Goal: Complete application form: Complete application form

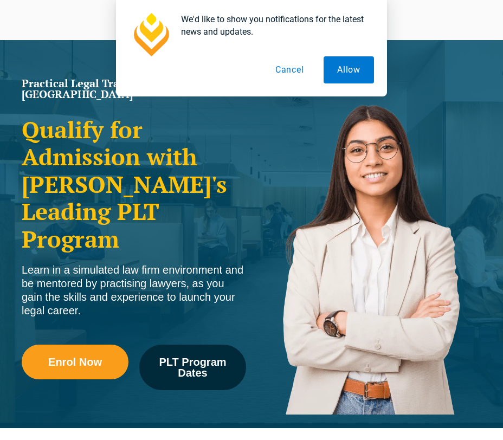
click at [287, 74] on button "Cancel" at bounding box center [290, 69] width 56 height 27
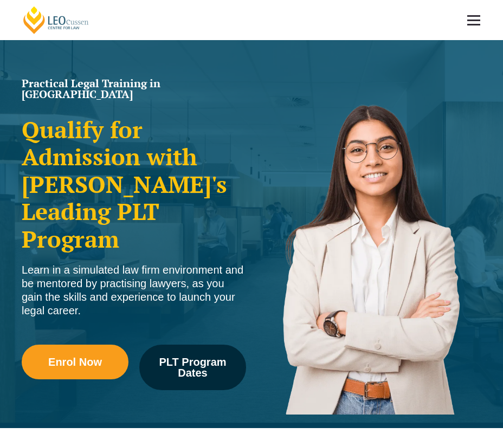
click at [481, 8] on link at bounding box center [474, 20] width 40 height 40
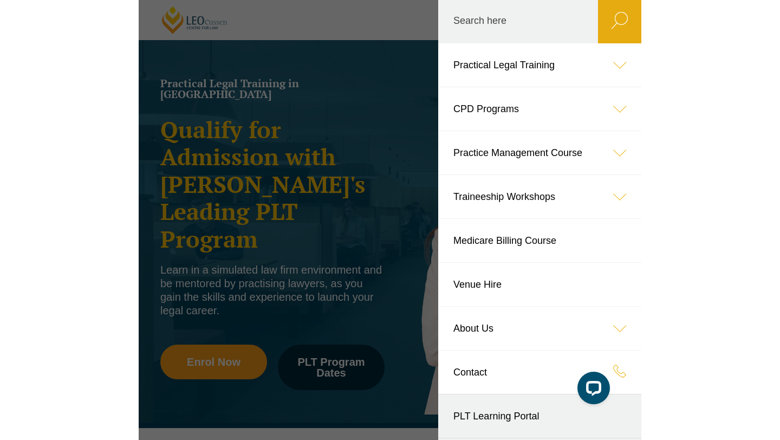
scroll to position [2, 0]
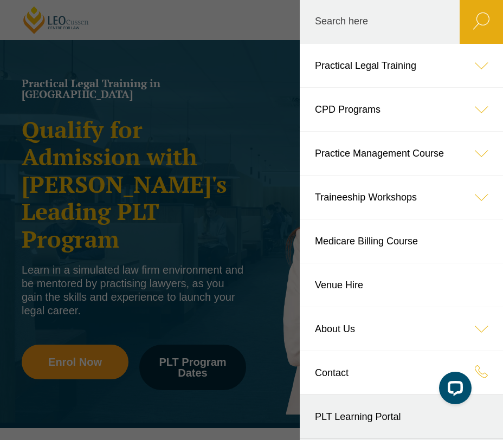
click at [177, 40] on header "Leo Cussen Centre for Law Search here Practical Legal Training Our Practical Le…" at bounding box center [251, 20] width 503 height 40
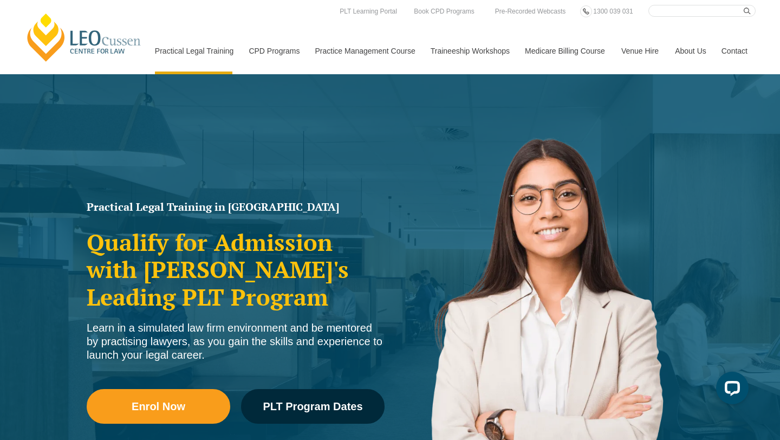
click at [502, 46] on link "Contact" at bounding box center [735, 51] width 42 height 47
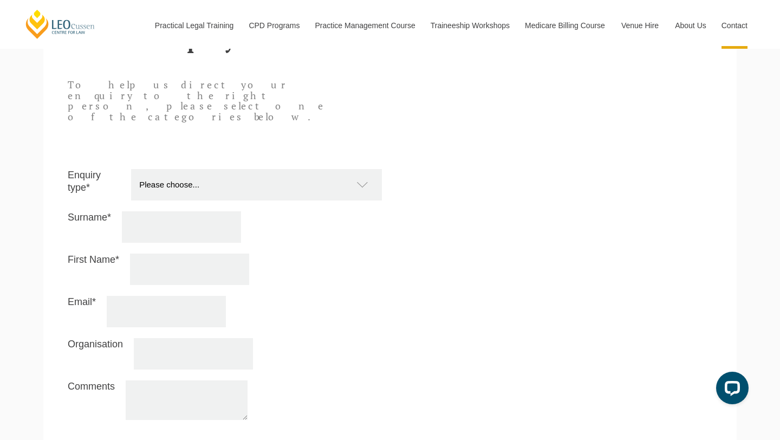
scroll to position [948, 0]
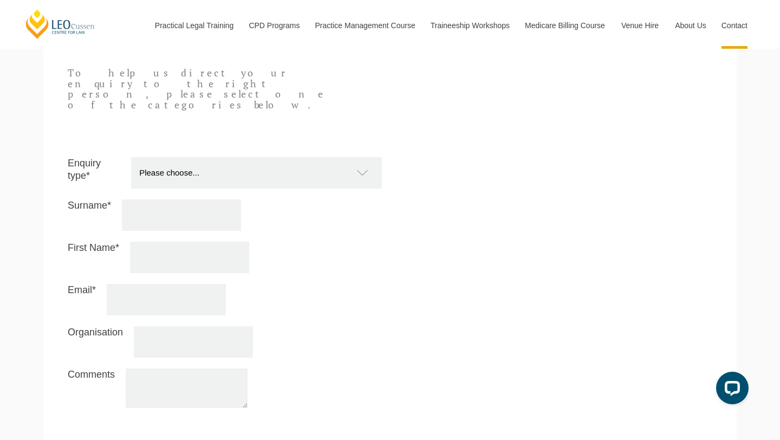
click at [243, 157] on select "Please choose... Practical Training Course (Onsite and Online) Supervised Legal…" at bounding box center [262, 172] width 262 height 31
select select "PTC Onsite and Online"
click at [178, 199] on input "Surname*" at bounding box center [181, 214] width 119 height 31
type input "Moon"
type input "Chloe"
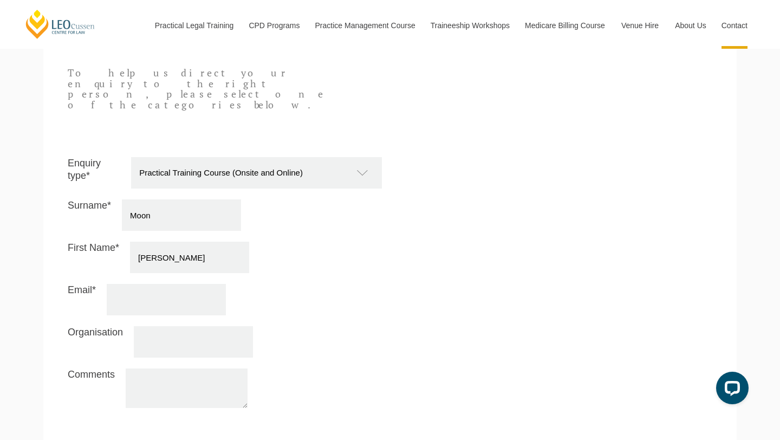
type input "chloenmoon29@gmail.com"
click at [182, 326] on input "Organisation" at bounding box center [193, 341] width 119 height 31
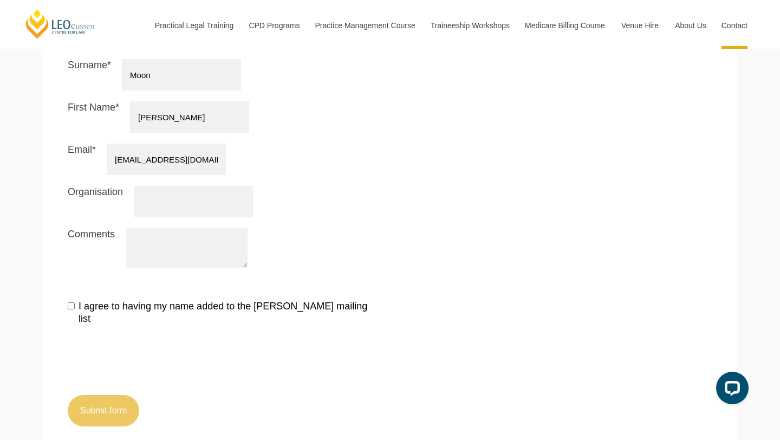
scroll to position [1087, 0]
click at [71, 303] on input "I agree to having my name added to the Leo Cussen mailing list" at bounding box center [71, 306] width 7 height 7
checkbox input "true"
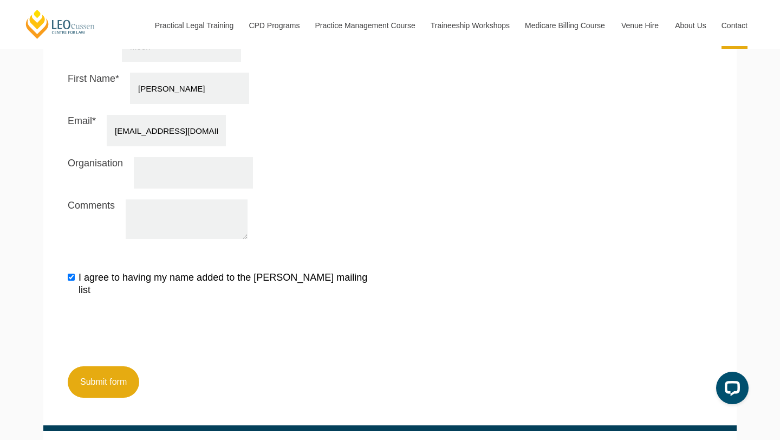
scroll to position [1093, 0]
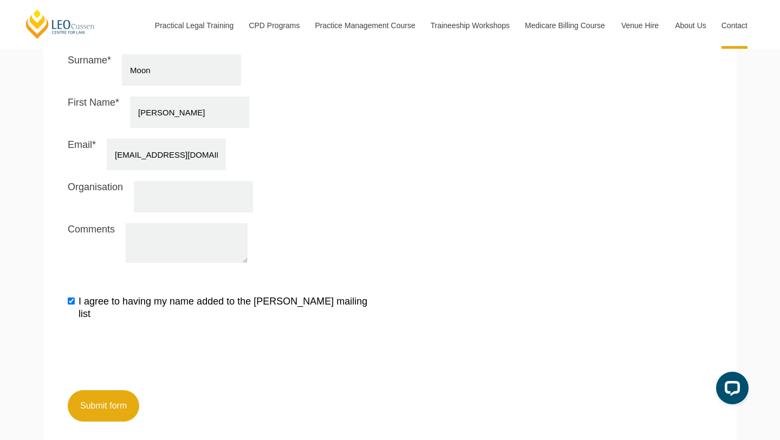
click at [171, 223] on textarea "Comments" at bounding box center [187, 243] width 122 height 40
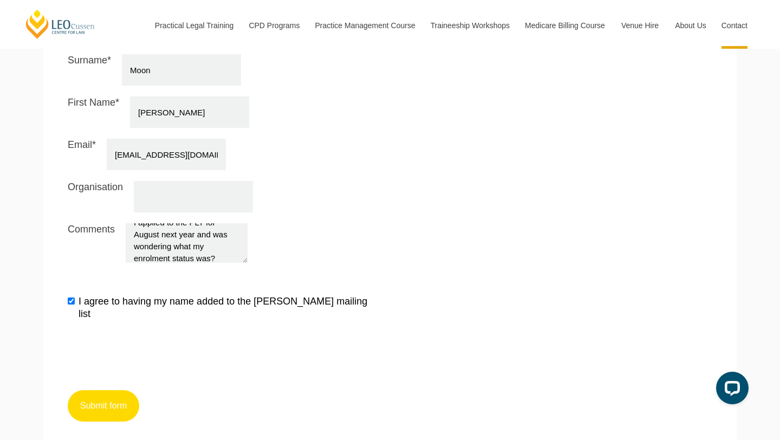
type textarea "I applied to the PLT for August next year and was wondering what my enrolment s…"
click at [109, 390] on button "Submit form" at bounding box center [104, 405] width 72 height 31
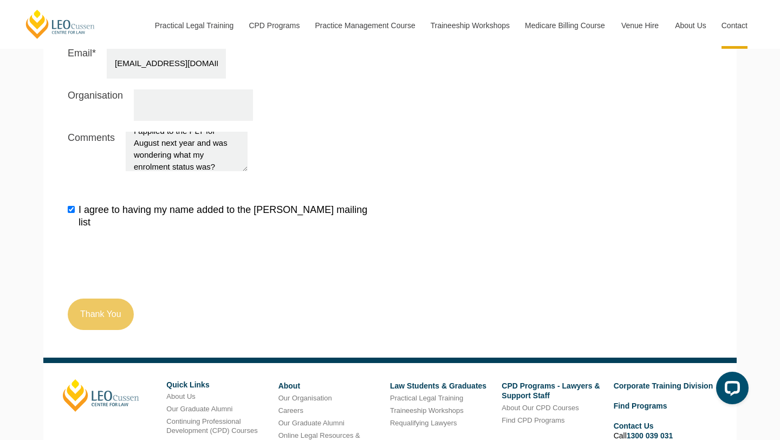
scroll to position [1188, 0]
